Goal: Task Accomplishment & Management: Manage account settings

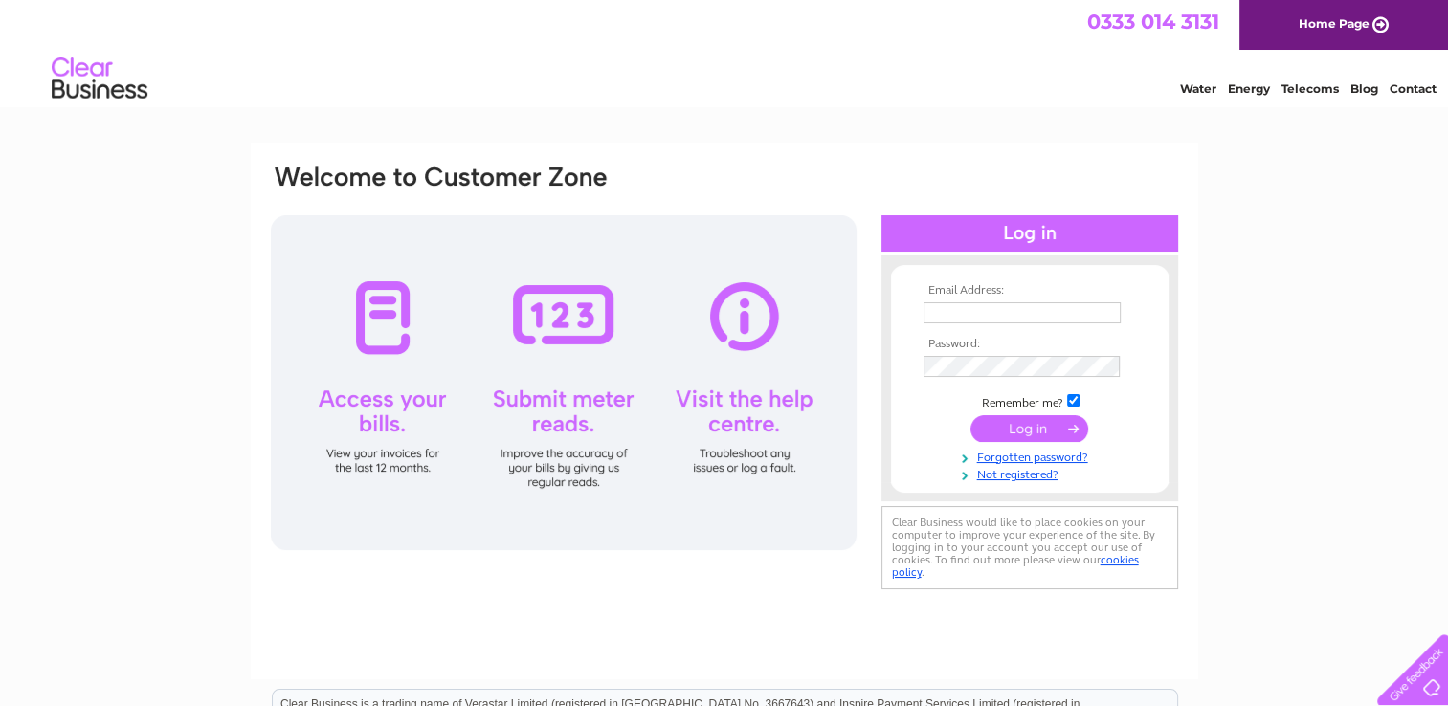
type input "[EMAIL_ADDRESS][DOMAIN_NAME]"
click at [1049, 423] on input "submit" at bounding box center [1029, 428] width 118 height 27
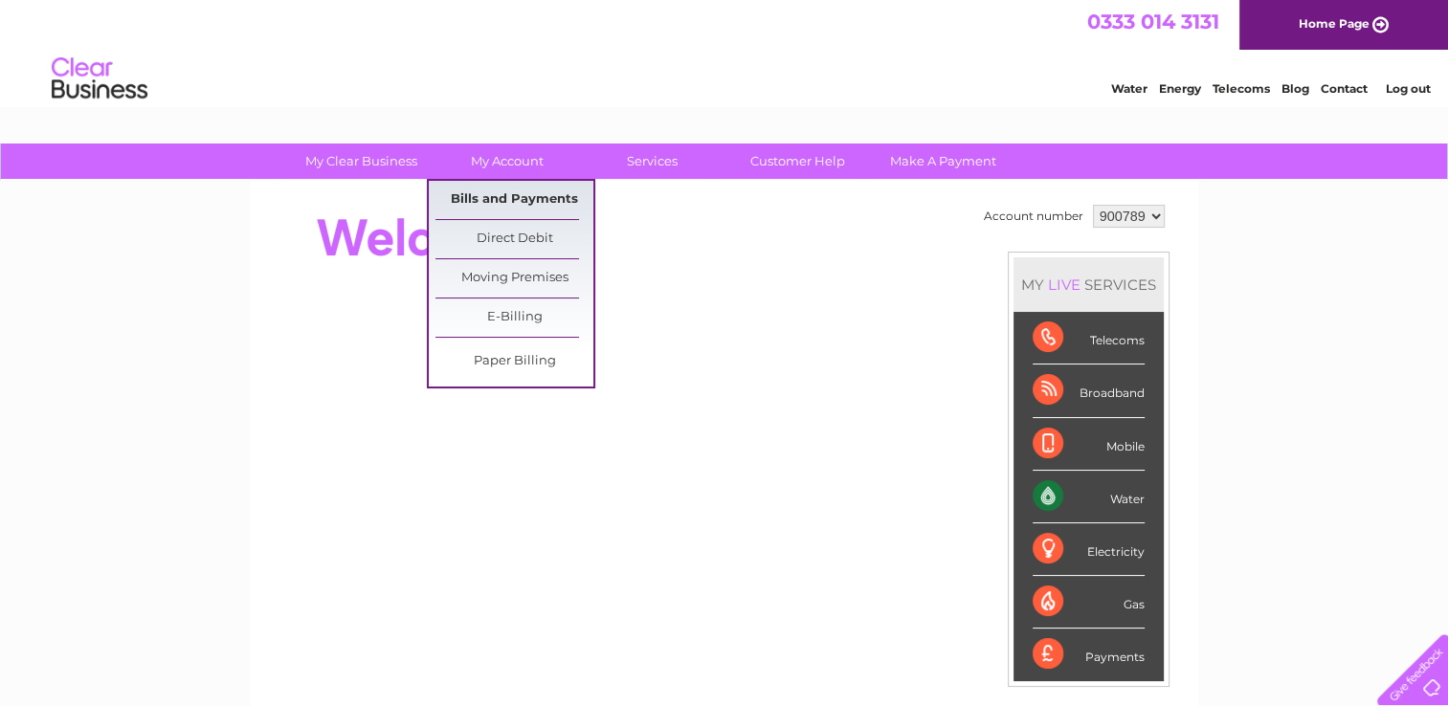
drag, startPoint x: 536, startPoint y: 199, endPoint x: 545, endPoint y: 209, distance: 12.9
click at [536, 200] on link "Bills and Payments" at bounding box center [514, 200] width 158 height 38
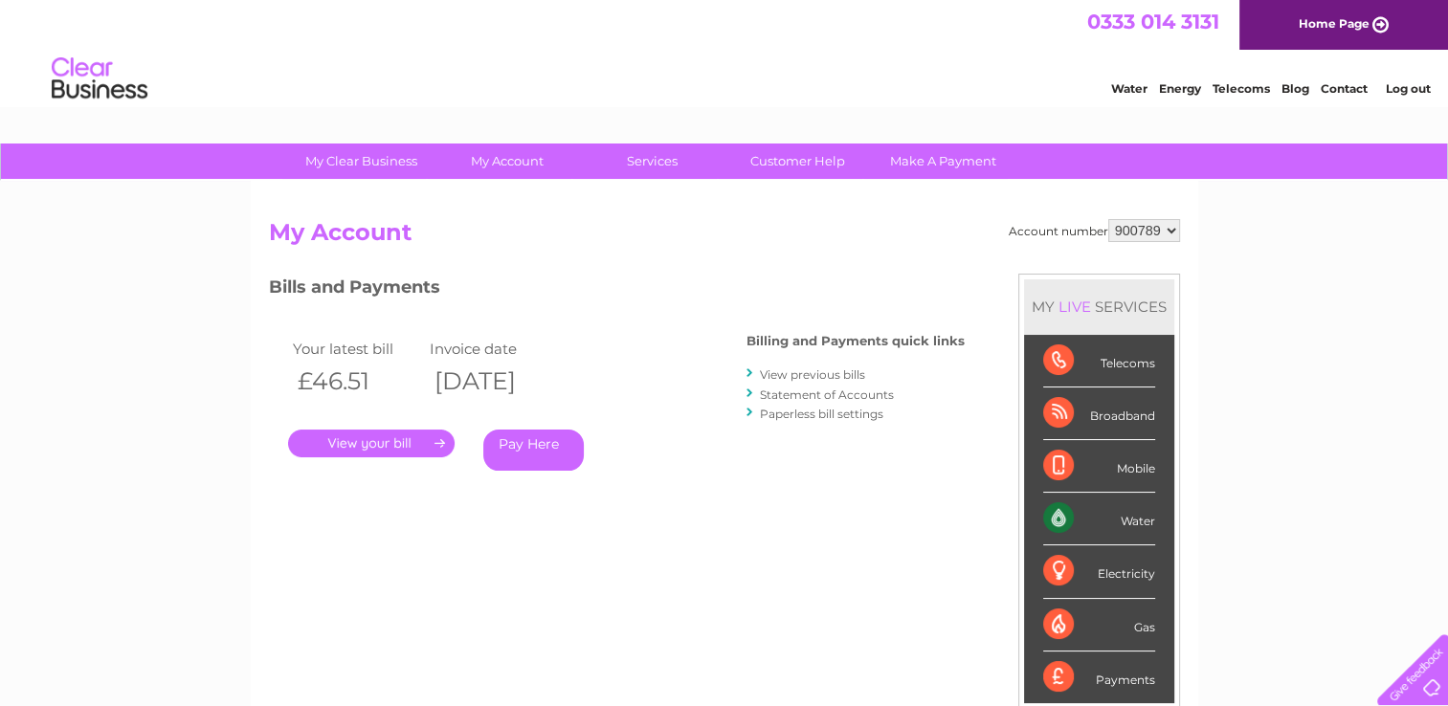
click at [409, 439] on link "." at bounding box center [371, 444] width 167 height 28
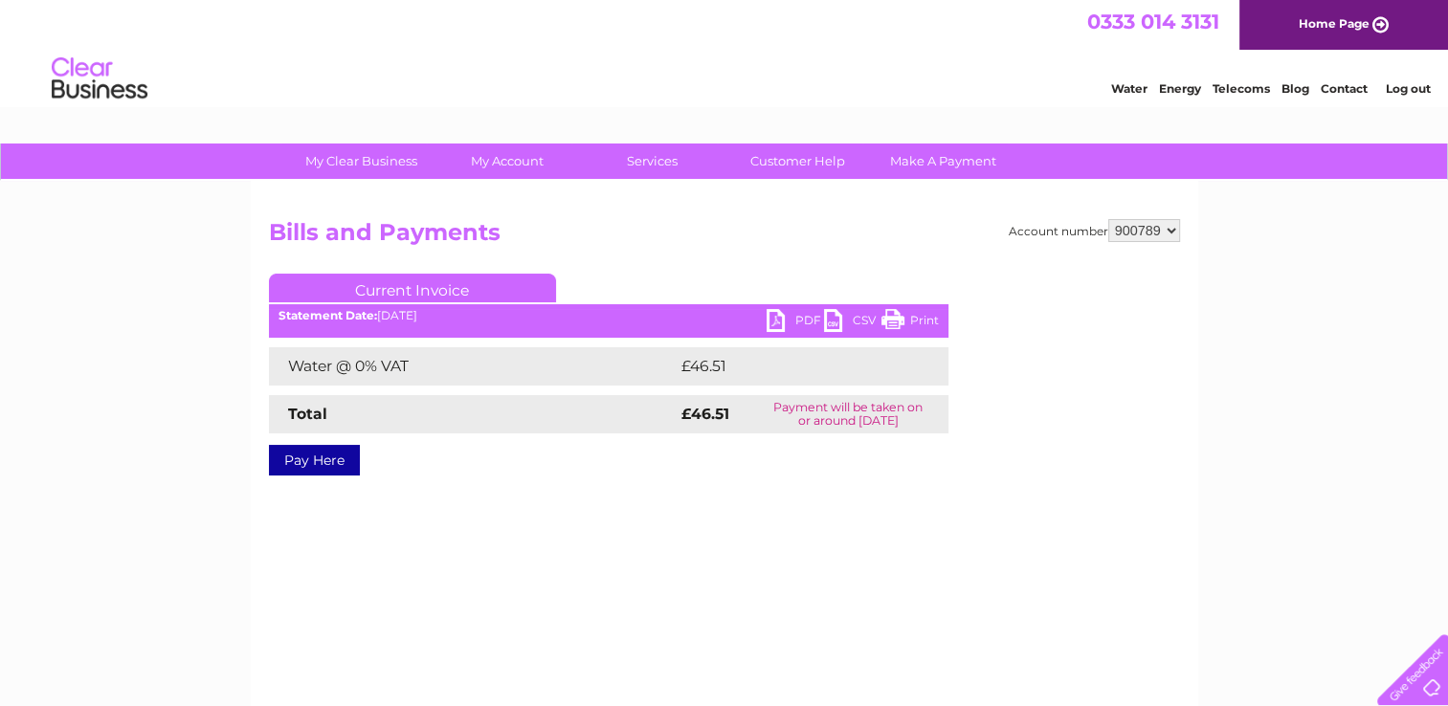
click at [805, 316] on link "PDF" at bounding box center [795, 323] width 57 height 28
click at [1170, 224] on select "900789 938316" at bounding box center [1144, 230] width 72 height 23
select select "938316"
click at [1108, 219] on select "900789 938316" at bounding box center [1144, 230] width 72 height 23
click at [802, 316] on link "PDF" at bounding box center [795, 323] width 57 height 28
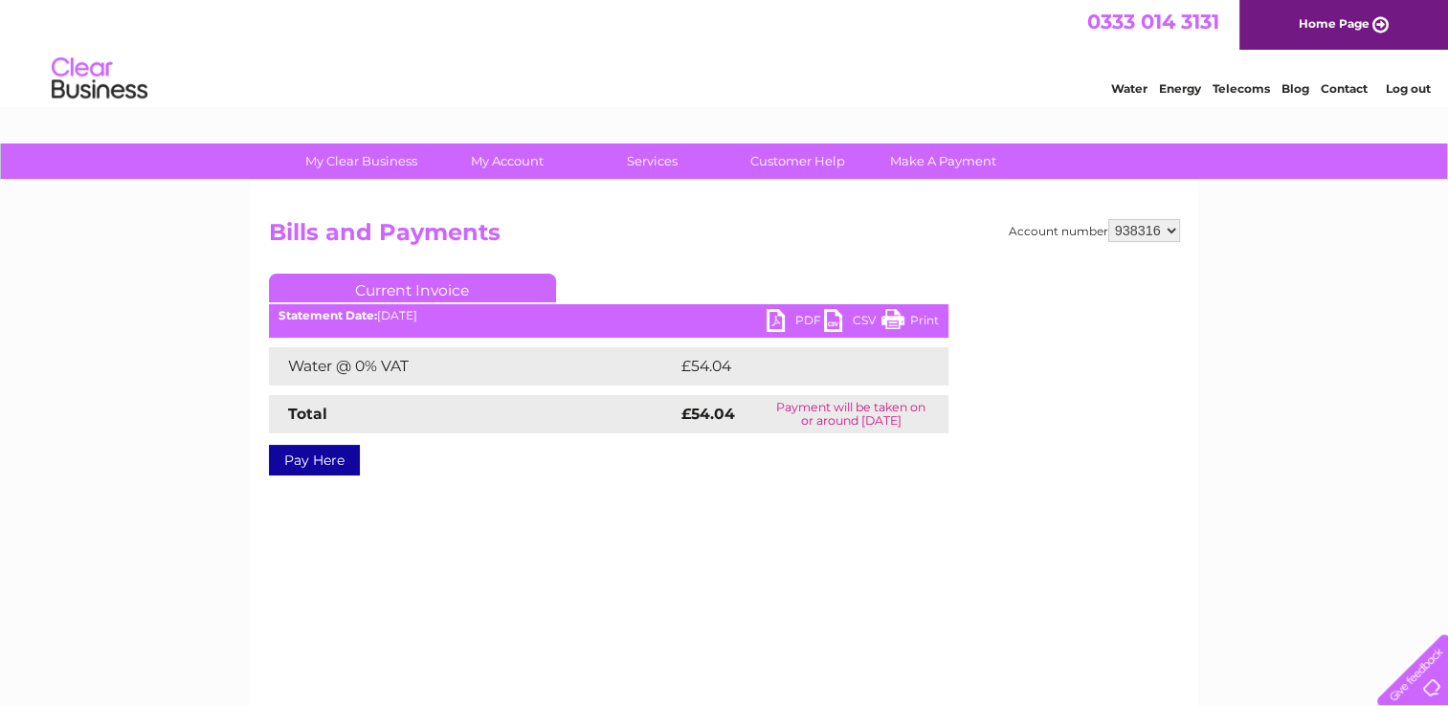
click at [1420, 88] on link "Log out" at bounding box center [1407, 88] width 45 height 14
